Goal: Register for event/course

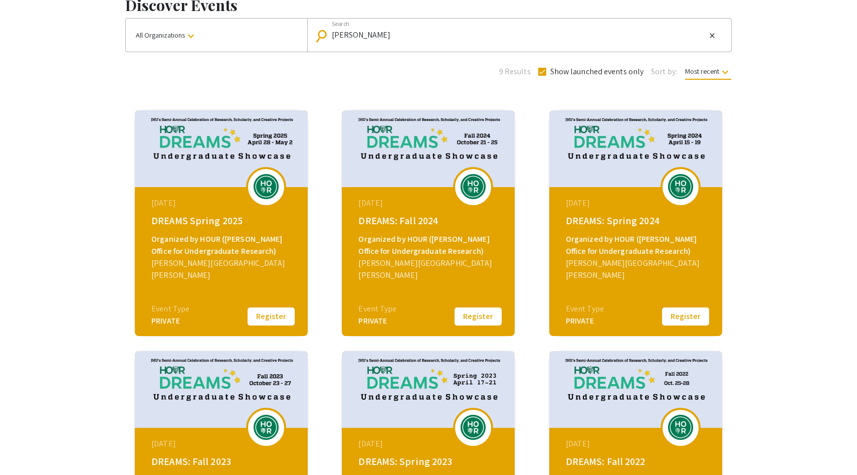
scroll to position [89, 0]
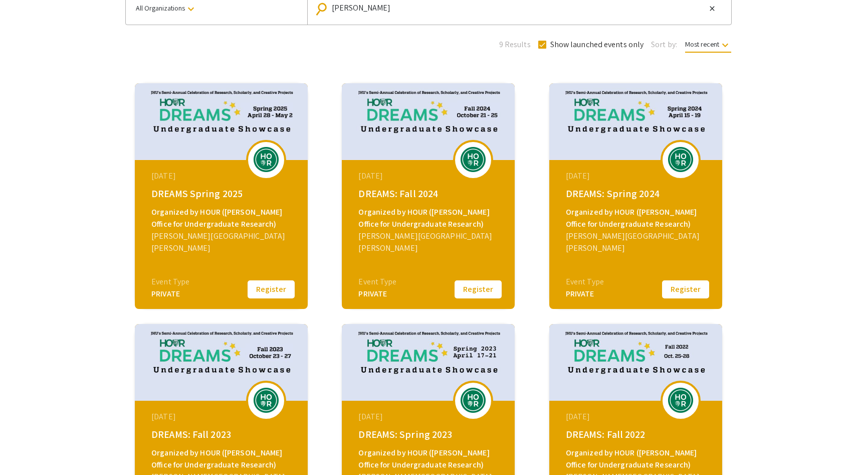
click at [442, 178] on div "[DATE]" at bounding box center [429, 176] width 142 height 12
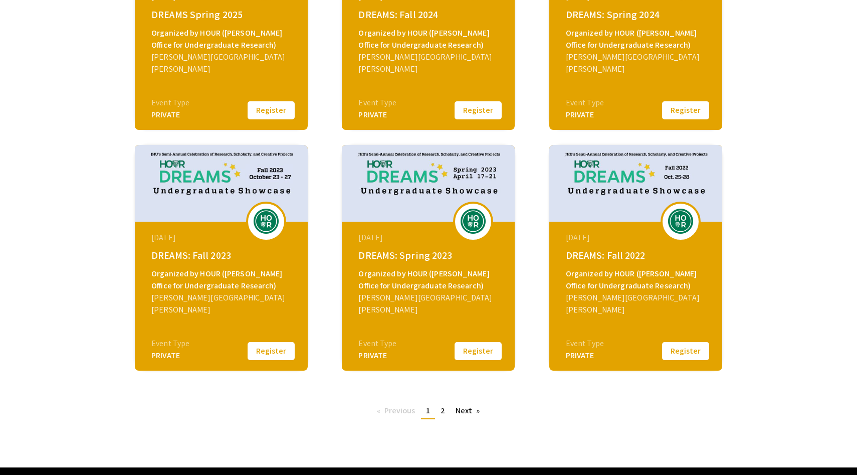
scroll to position [300, 0]
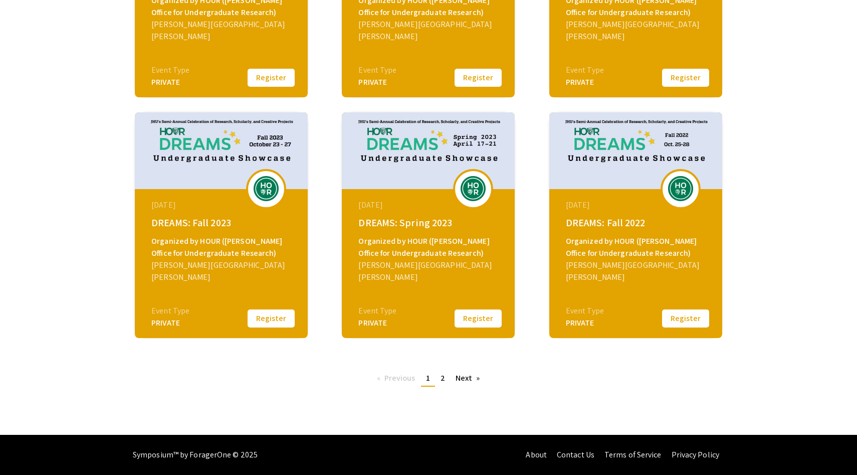
click at [406, 231] on div "[DATE] DREAMS: Spring 2023 Organized by HOUR ([PERSON_NAME] Office for Undergra…" at bounding box center [429, 251] width 172 height 125
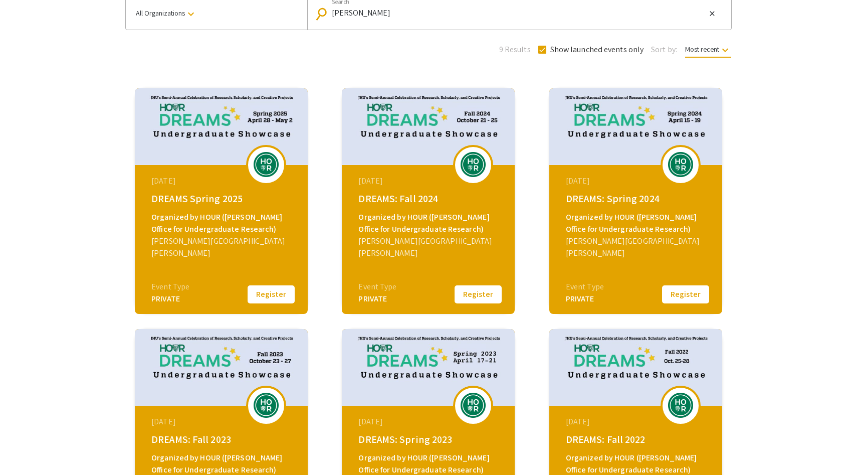
scroll to position [0, 0]
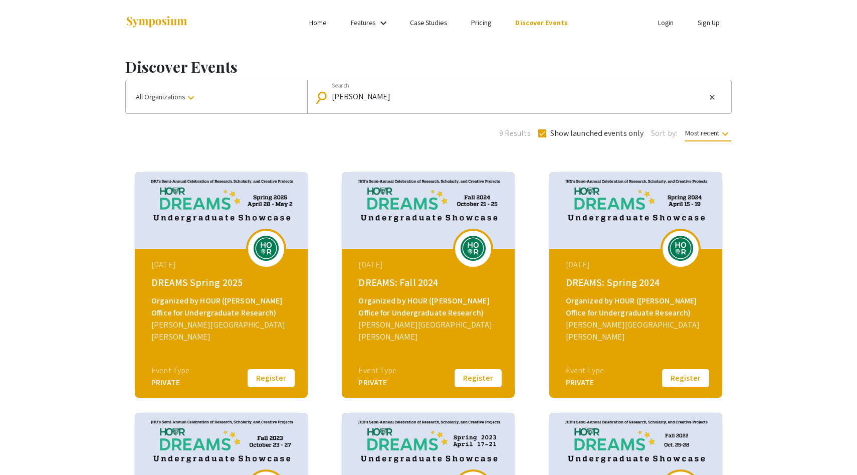
click at [470, 380] on button "Register" at bounding box center [478, 378] width 50 height 21
click at [425, 24] on link "Case Studies" at bounding box center [428, 22] width 37 height 9
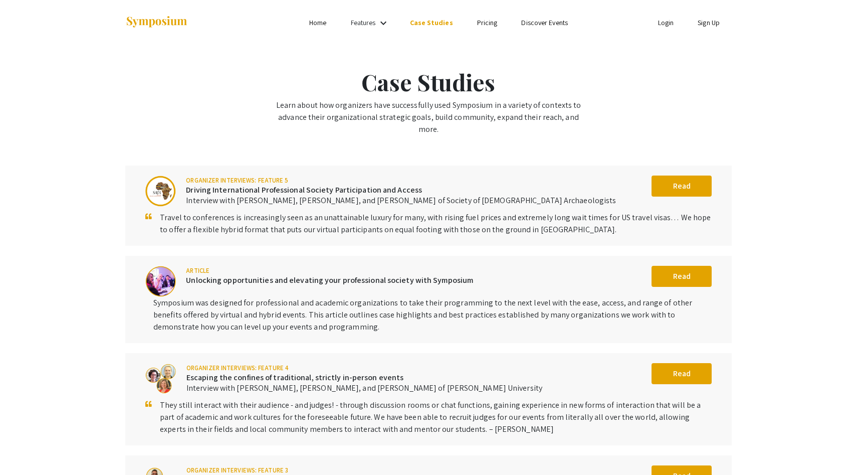
click at [387, 23] on mat-icon "keyboard_arrow_down" at bounding box center [384, 23] width 12 height 12
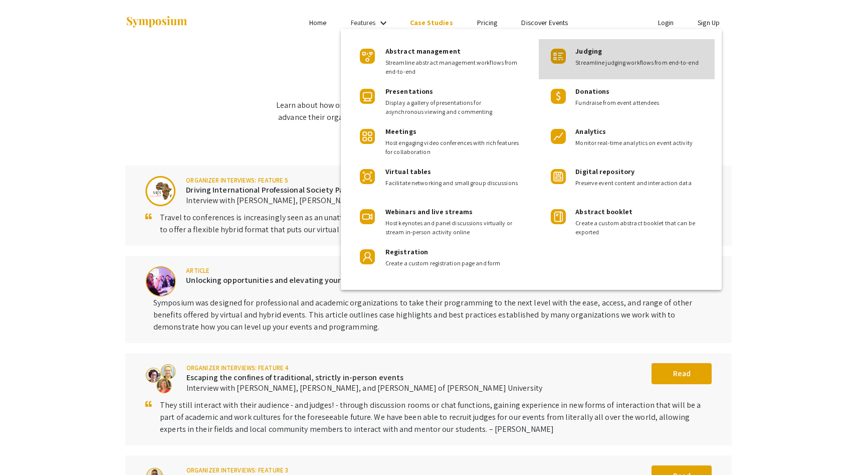
click at [591, 59] on span "Streamline judging workflows from end-to-end" at bounding box center [641, 62] width 131 height 9
